Goal: Information Seeking & Learning: Learn about a topic

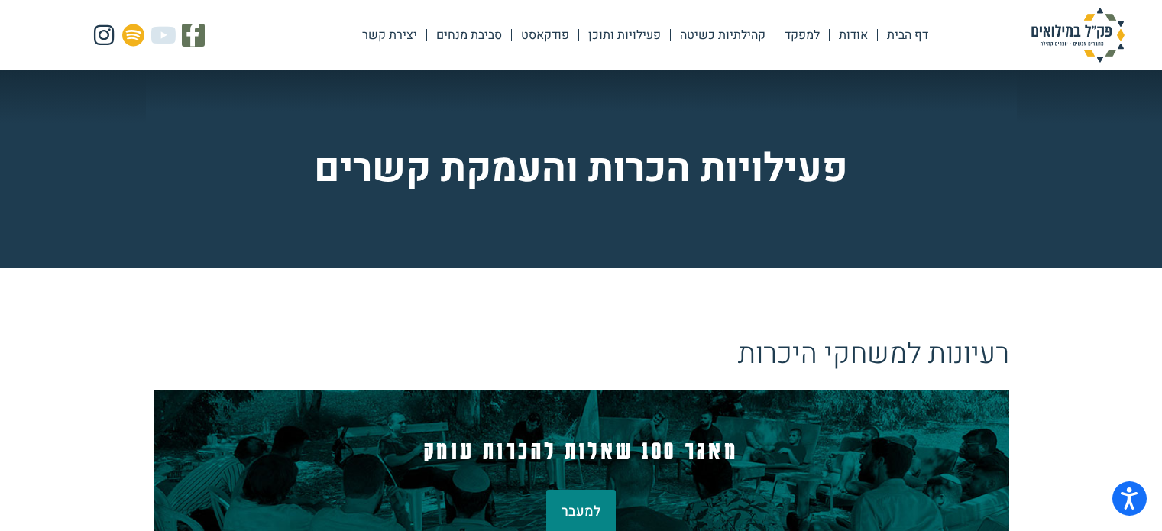
scroll to position [5502, 0]
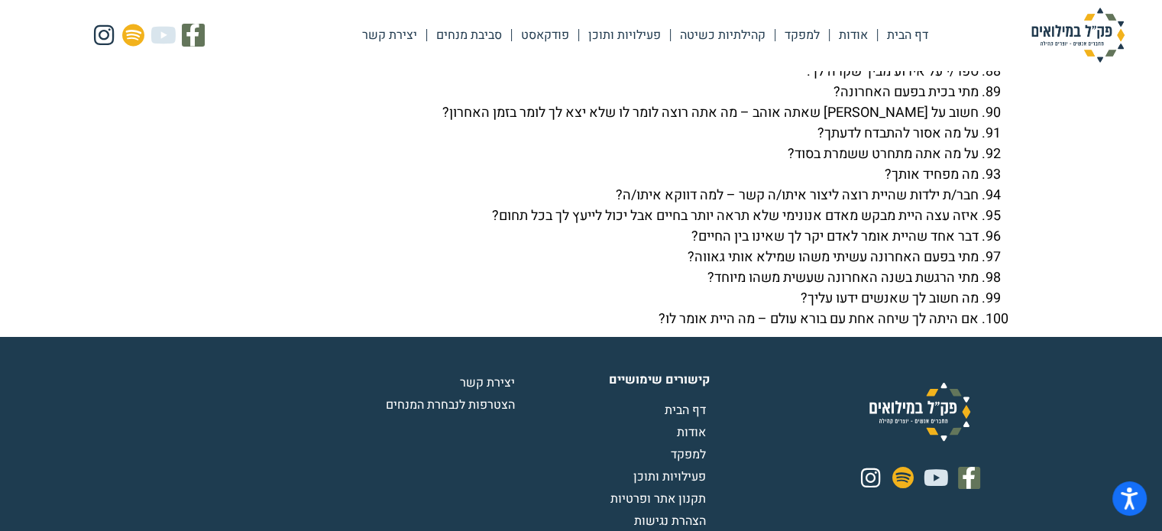
click at [801, 82] on li "ספר/י על אירוע מביך שקרה לך." at bounding box center [566, 71] width 825 height 21
drag, startPoint x: 803, startPoint y: 112, endPoint x: 975, endPoint y: 106, distance: 172.0
click at [975, 82] on li "ספר/י על אירוע מביך שקרה לך." at bounding box center [566, 71] width 825 height 21
copy li "ספר/י על אירוע מביך שקרה לך."
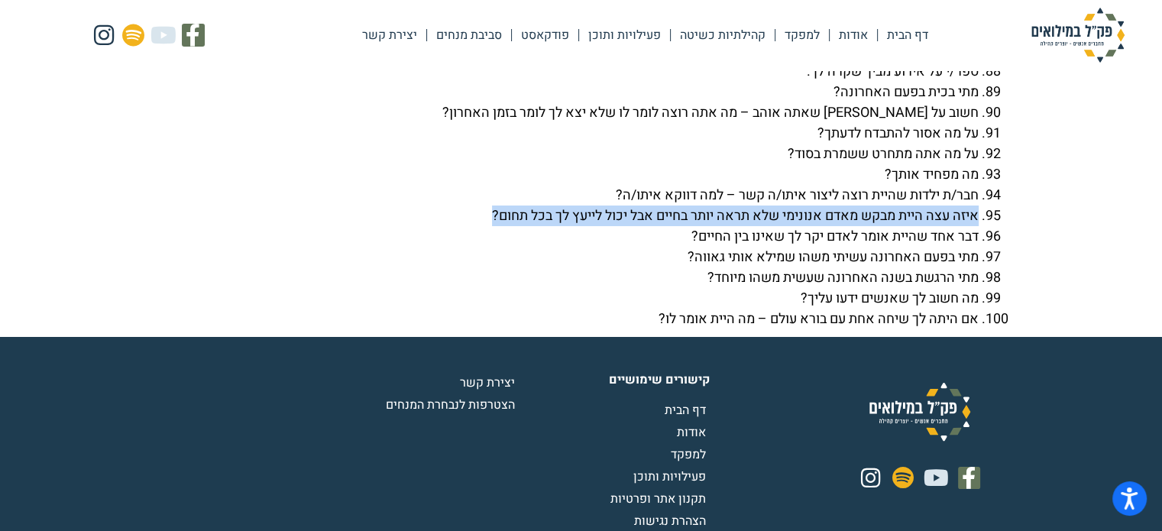
drag, startPoint x: 477, startPoint y: 254, endPoint x: 975, endPoint y: 253, distance: 498.1
click at [975, 226] on li "איזה עצה היית מבקש מאדם אנונימי שלא תראה יותר בחיים אבל יכול לייעץ לך בכל תחום?" at bounding box center [566, 216] width 825 height 21
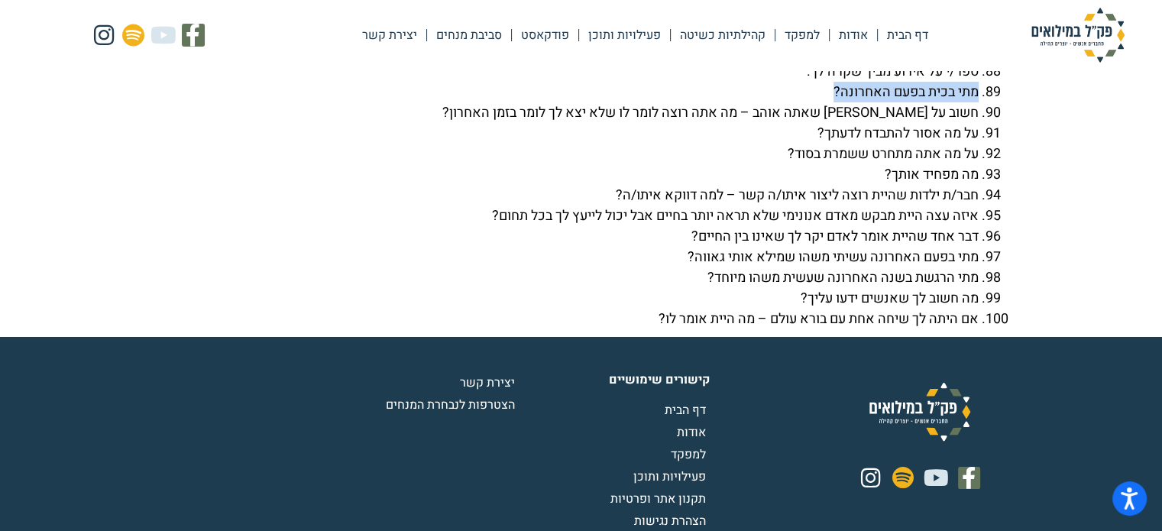
drag, startPoint x: 832, startPoint y: 131, endPoint x: 975, endPoint y: 134, distance: 142.9
click at [975, 102] on li "מתי בכית בפעם האחרונה?" at bounding box center [566, 92] width 825 height 21
copy li "מתי בכית בפעם האחרונה?"
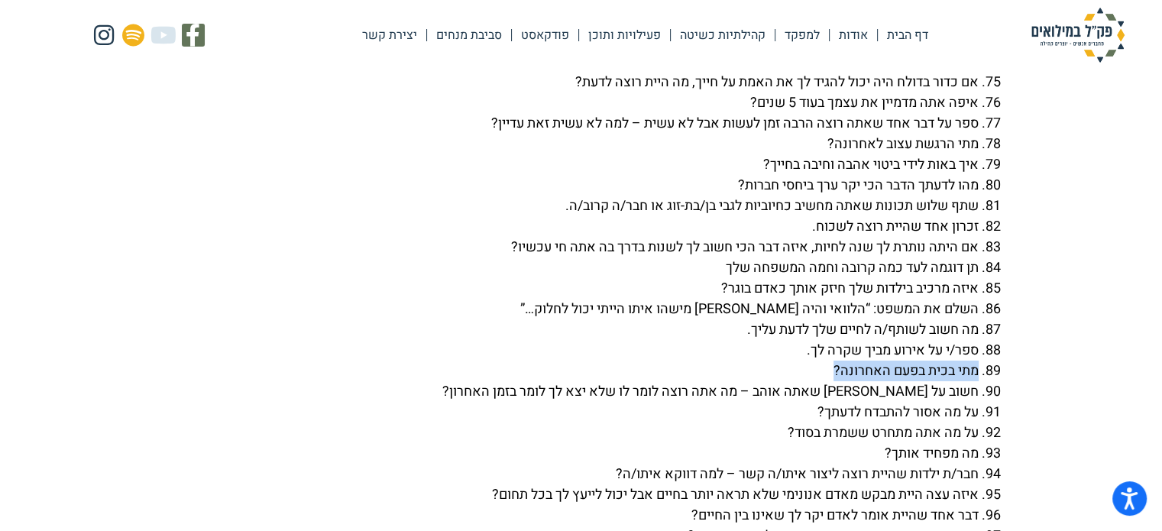
scroll to position [5196, 0]
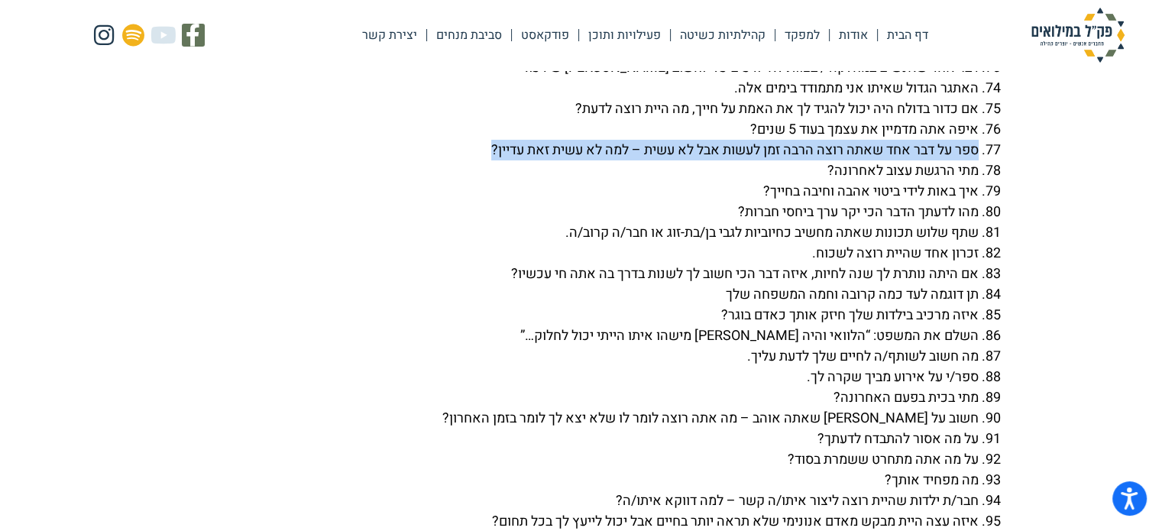
drag, startPoint x: 481, startPoint y: 189, endPoint x: 976, endPoint y: 185, distance: 495.9
click at [976, 160] on li "ספר על דבר אחד שאתה רוצה הרבה זמן לעשות אבל לא עשית – למה לא עשית זאת עדיין?" at bounding box center [566, 150] width 825 height 21
copy li "ספר על דבר אחד שאתה רוצה הרבה זמן לעשות אבל לא עשית – למה לא עשית זאת עדיין?"
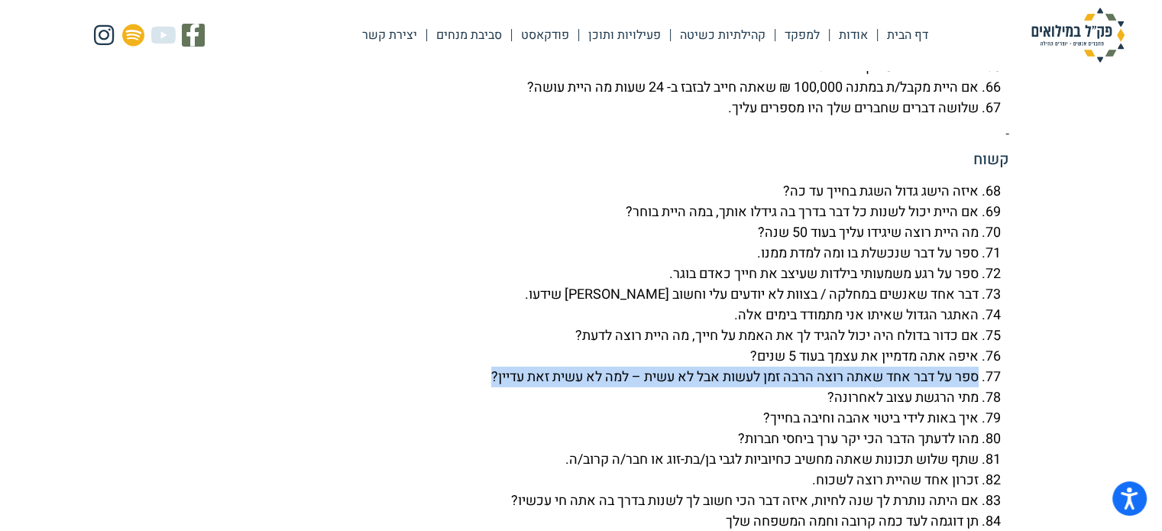
scroll to position [4967, 0]
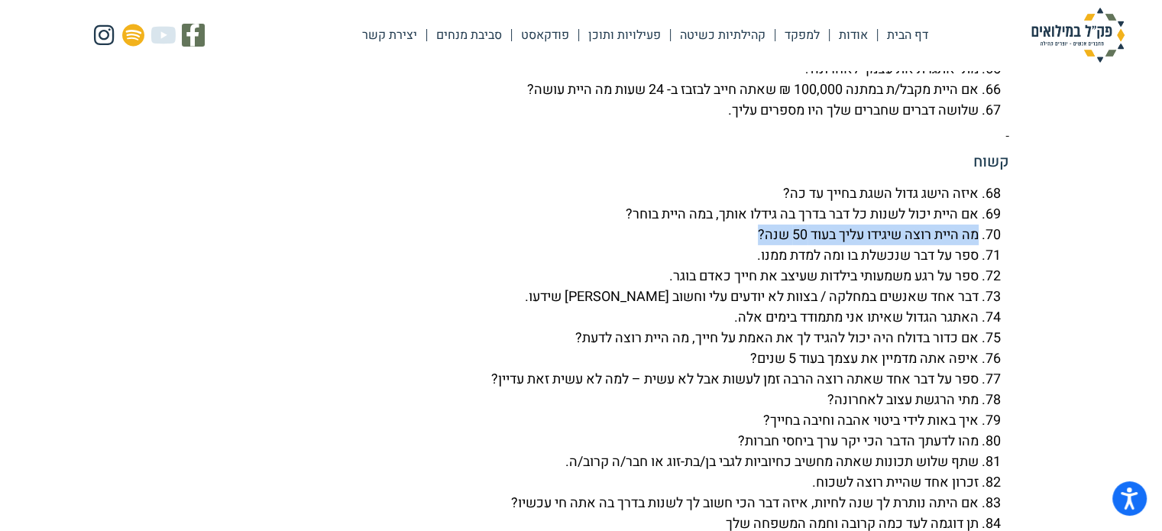
drag, startPoint x: 752, startPoint y: 274, endPoint x: 977, endPoint y: 270, distance: 225.4
click at [977, 245] on li "מה היית רוצה שיגידו עליך בעוד 50 שנה?" at bounding box center [566, 235] width 825 height 21
click at [747, 266] on li "ספר על דבר שנכשלת בו ומה למדת ממנו." at bounding box center [566, 255] width 825 height 21
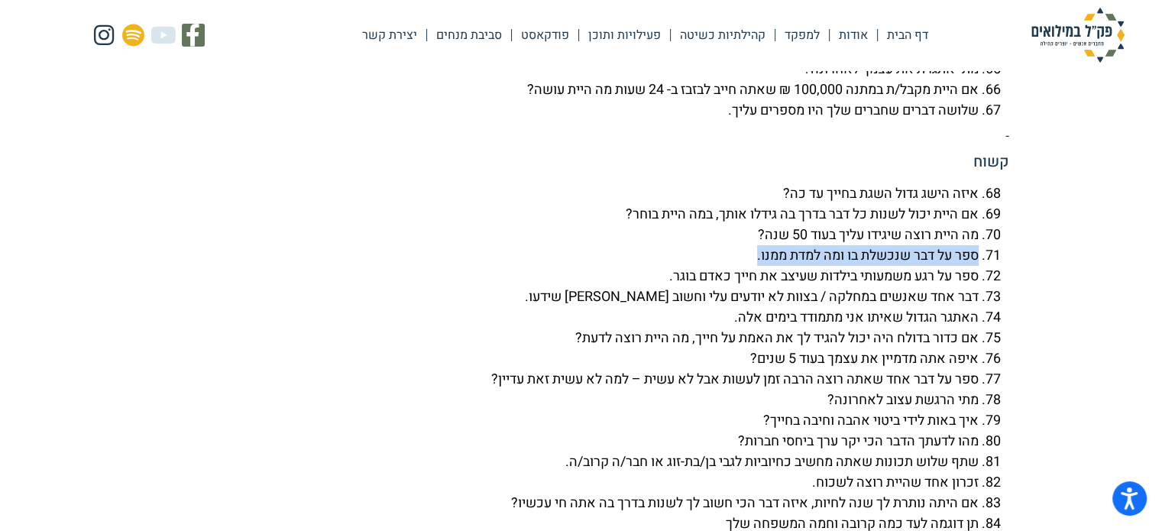
drag, startPoint x: 751, startPoint y: 297, endPoint x: 975, endPoint y: 287, distance: 224.1
click at [975, 266] on li "ספר על דבר שנכשלת בו ומה למדת ממנו." at bounding box center [566, 255] width 825 height 21
copy li "ספר על דבר שנכשלת בו ומה למדת ממנו."
